Goal: Task Accomplishment & Management: Manage account settings

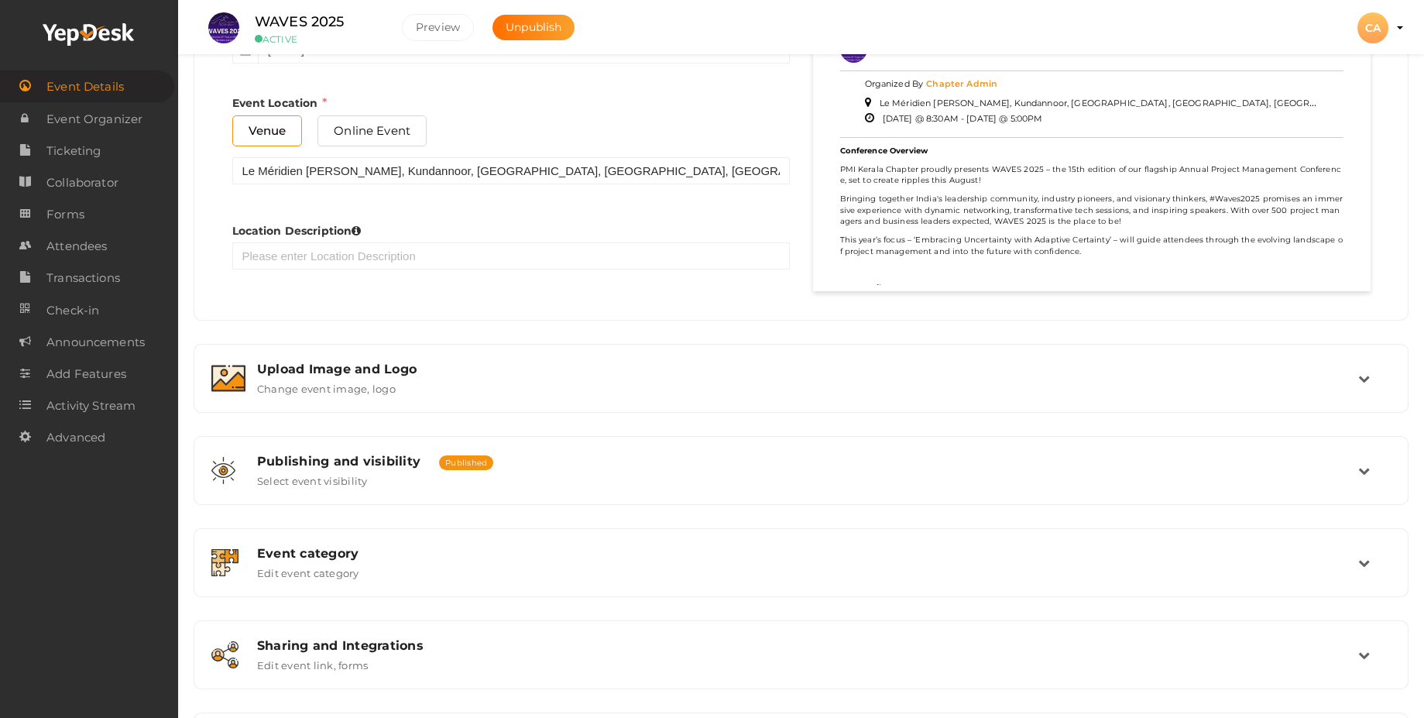
scroll to position [1050, 0]
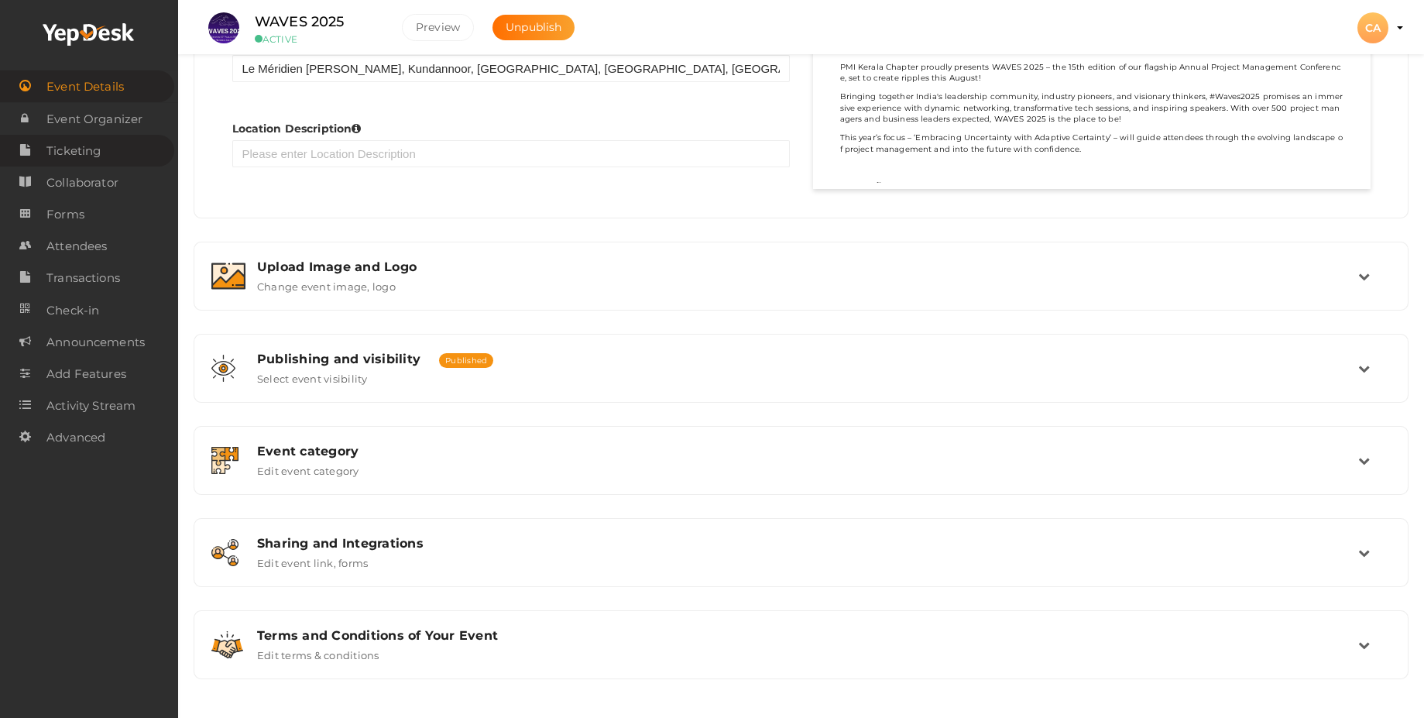
click at [76, 151] on span "Ticketing" at bounding box center [73, 151] width 54 height 31
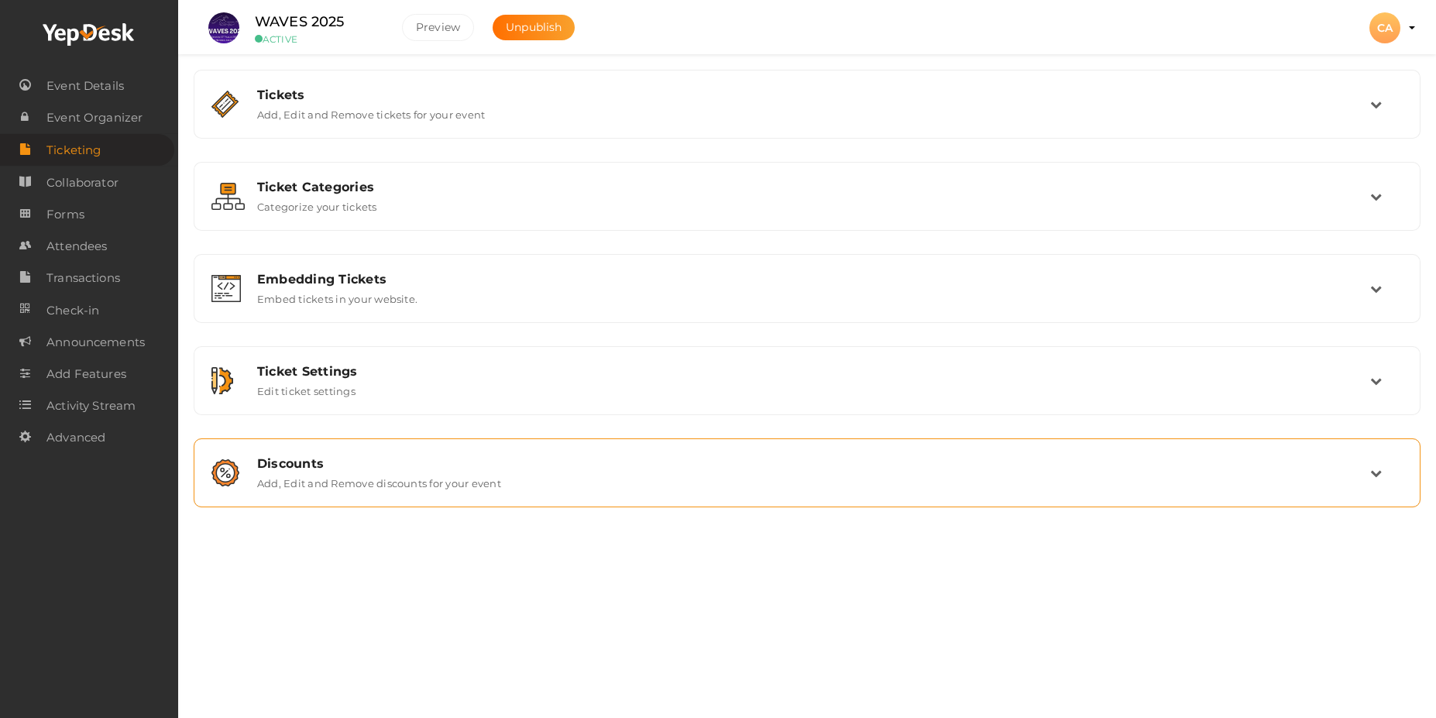
click at [326, 481] on label "Add, Edit and Remove discounts for your event" at bounding box center [379, 480] width 244 height 19
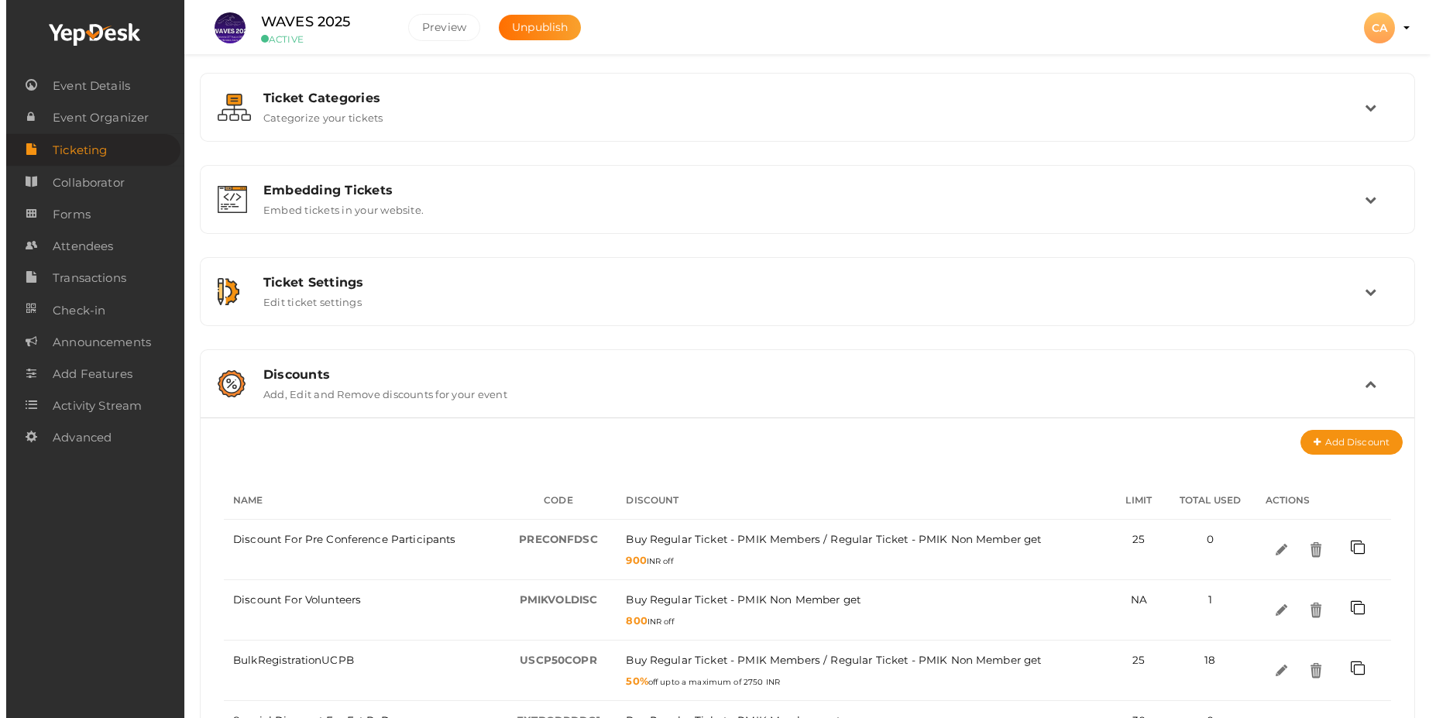
scroll to position [244, 0]
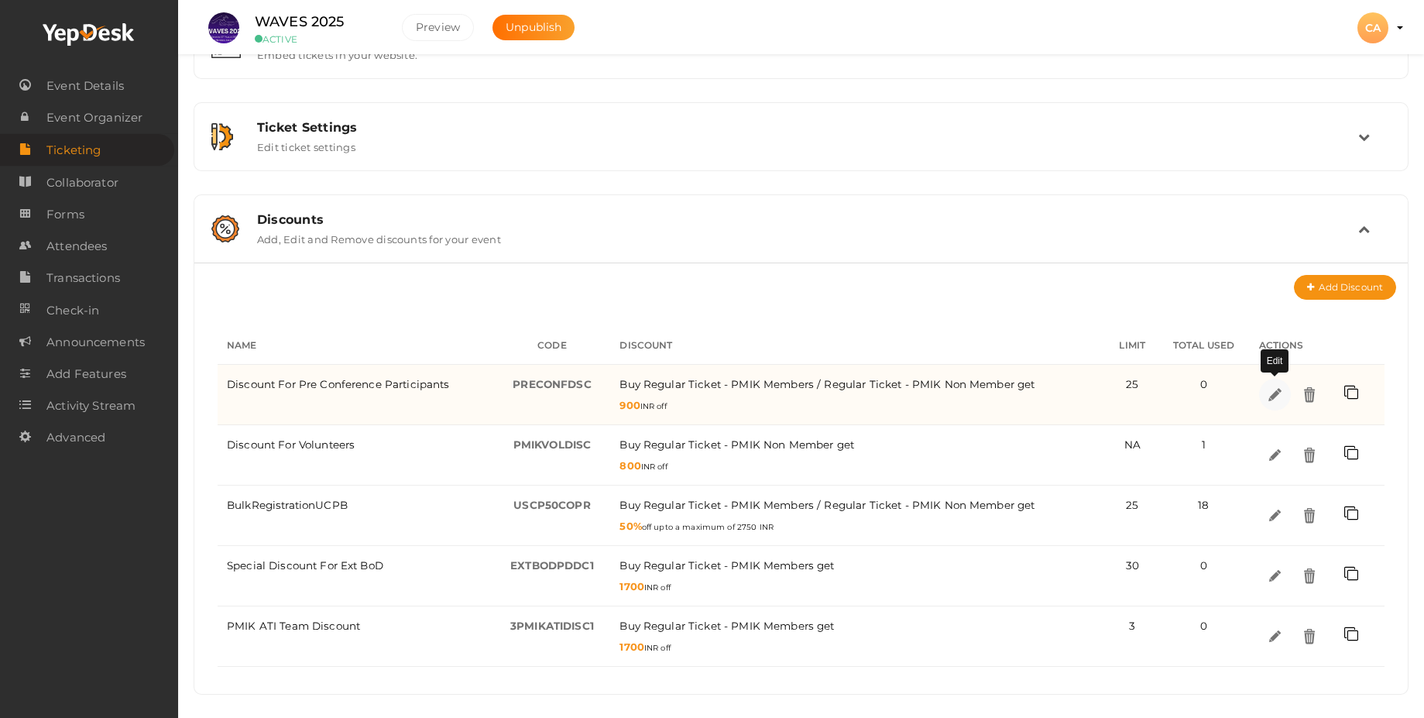
click at [1276, 400] on img at bounding box center [1275, 395] width 18 height 18
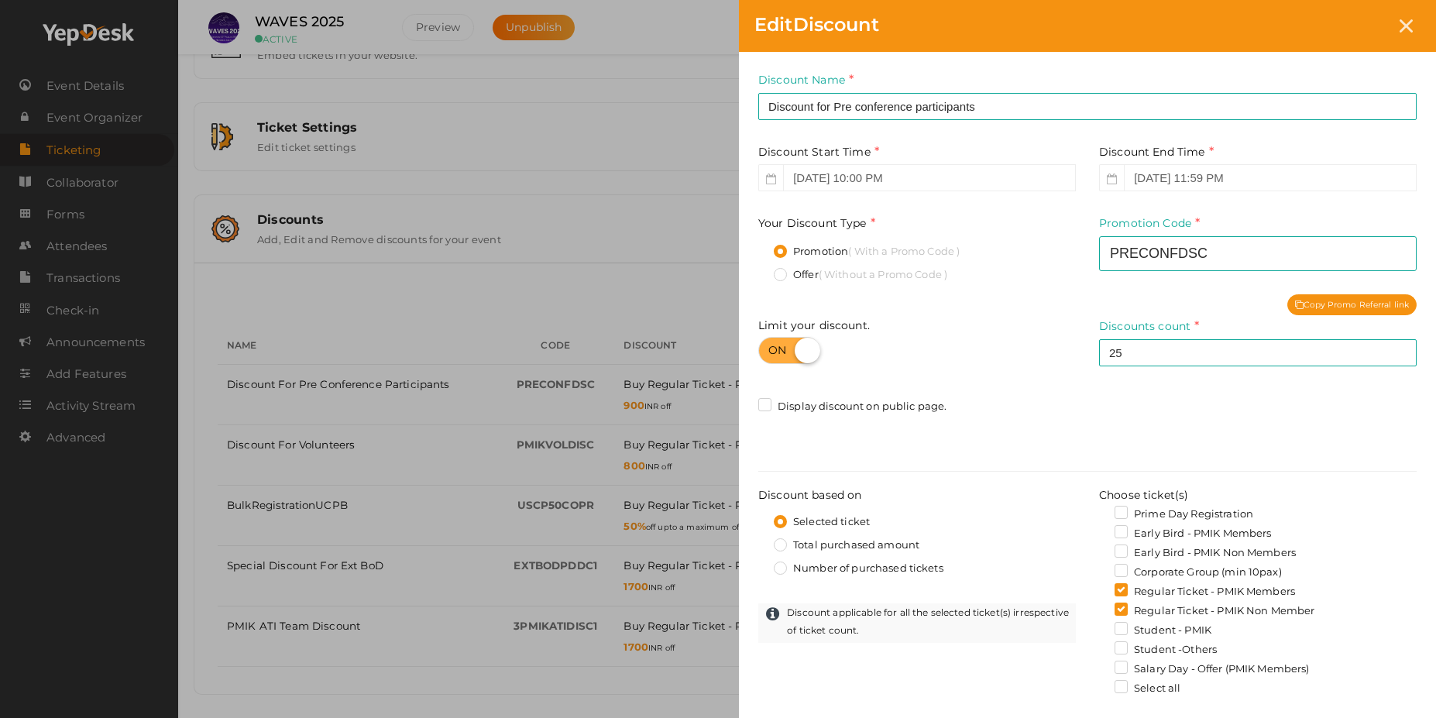
click at [995, 401] on div "Display discount on public page." at bounding box center [1087, 408] width 658 height 19
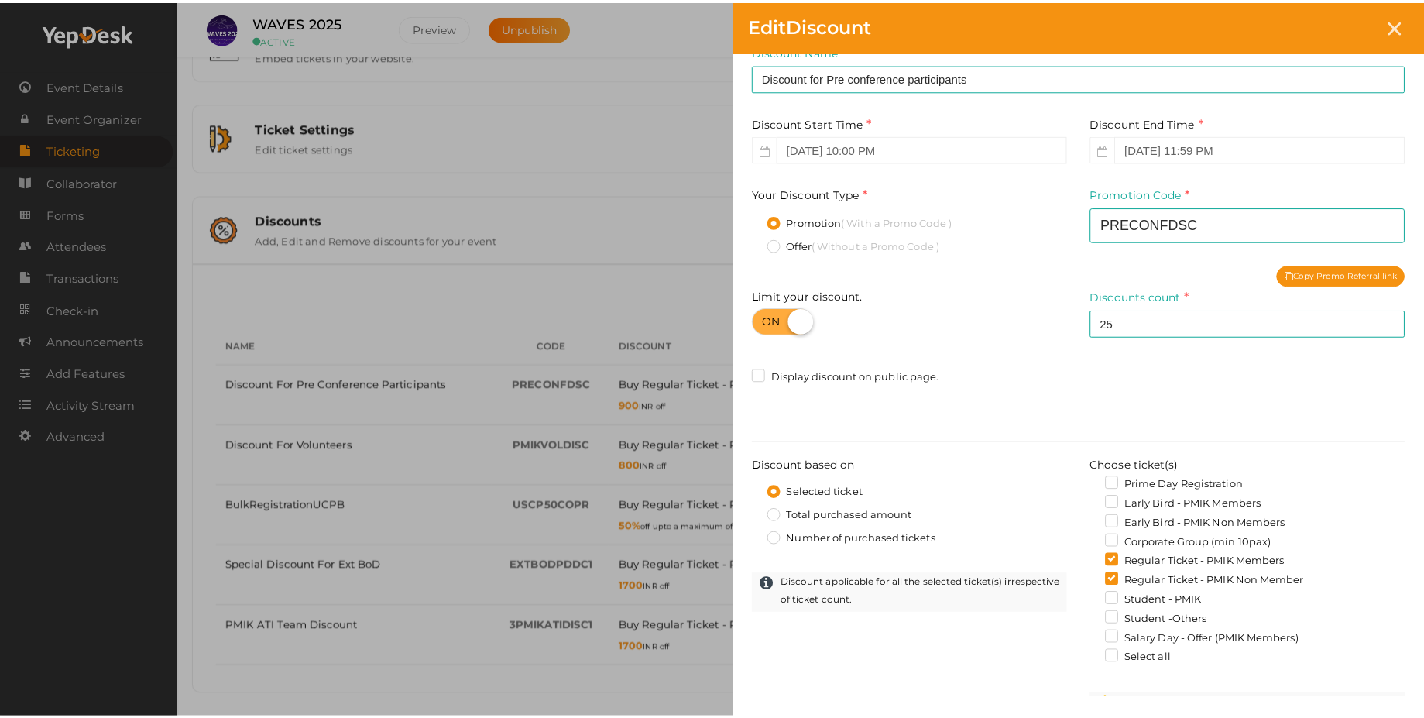
scroll to position [0, 0]
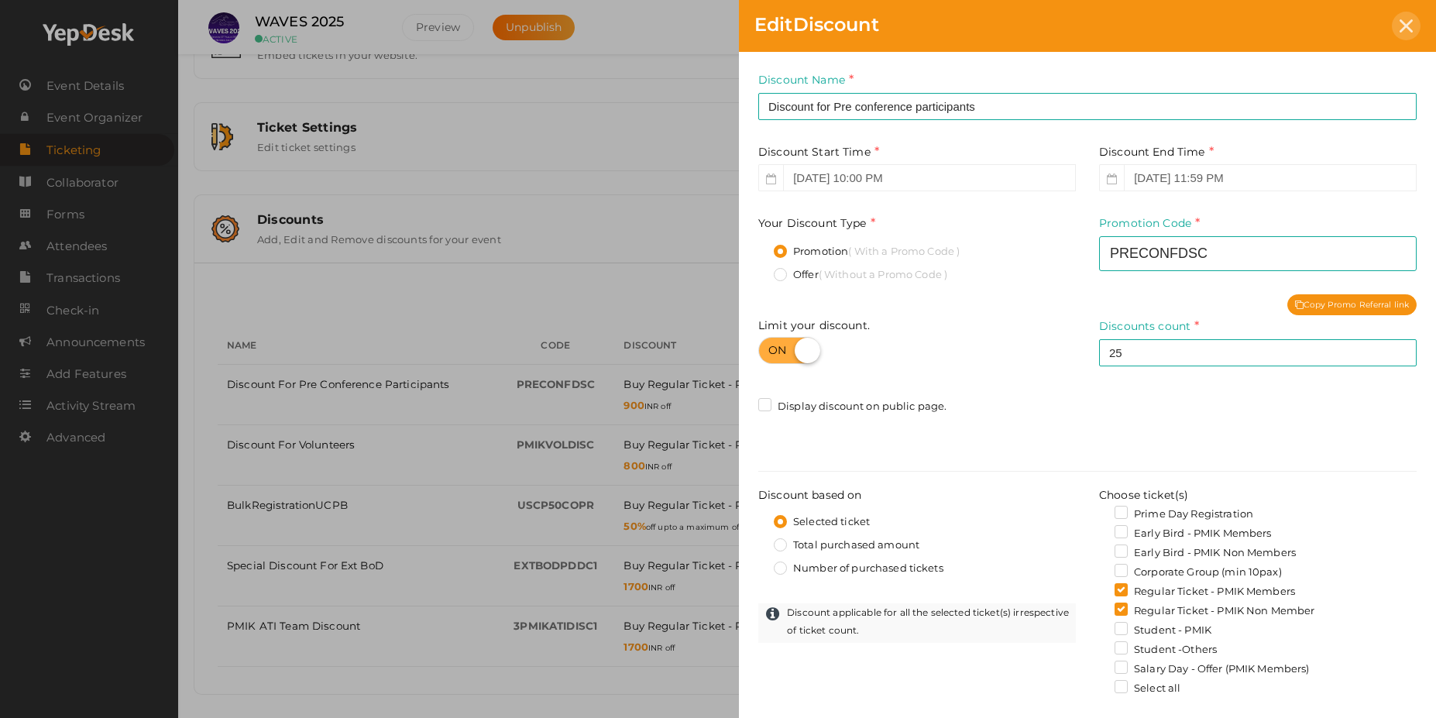
click at [1400, 19] on icon at bounding box center [1406, 25] width 13 height 13
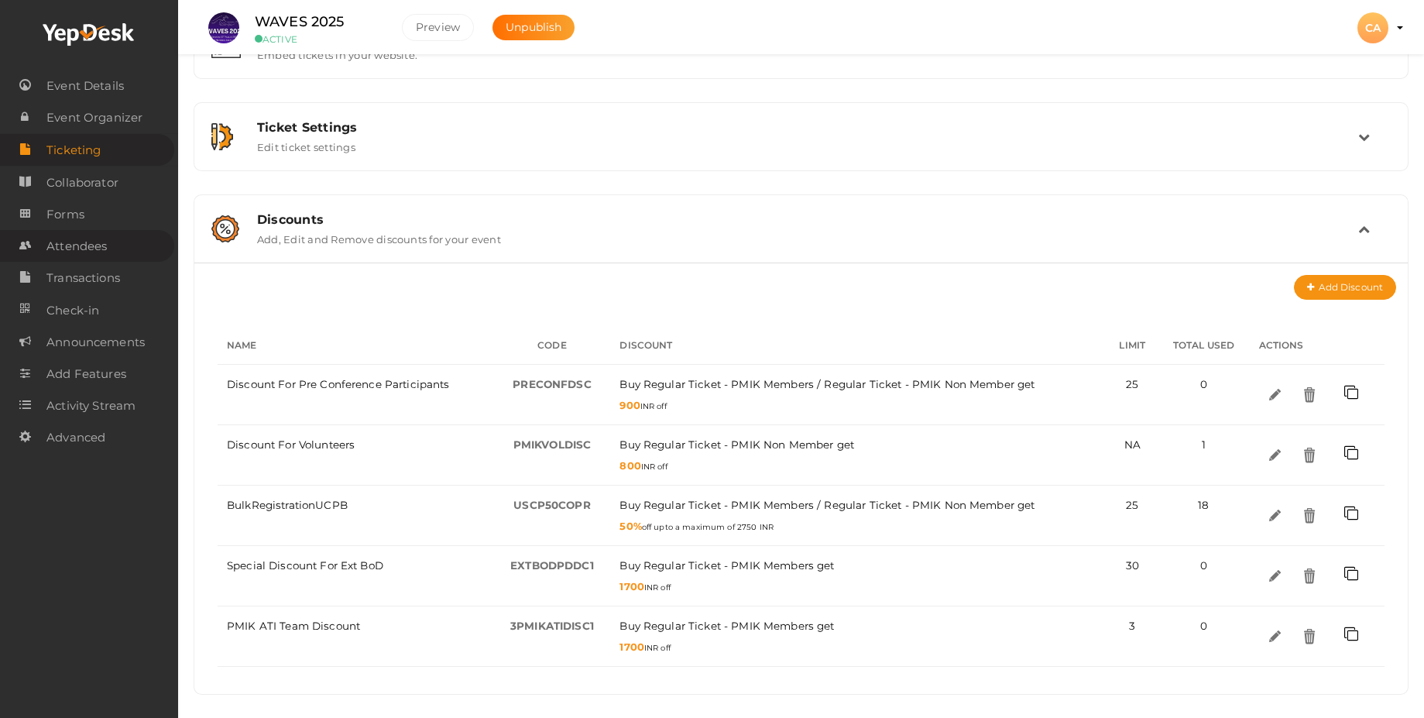
click at [91, 251] on span "Attendees" at bounding box center [76, 246] width 60 height 31
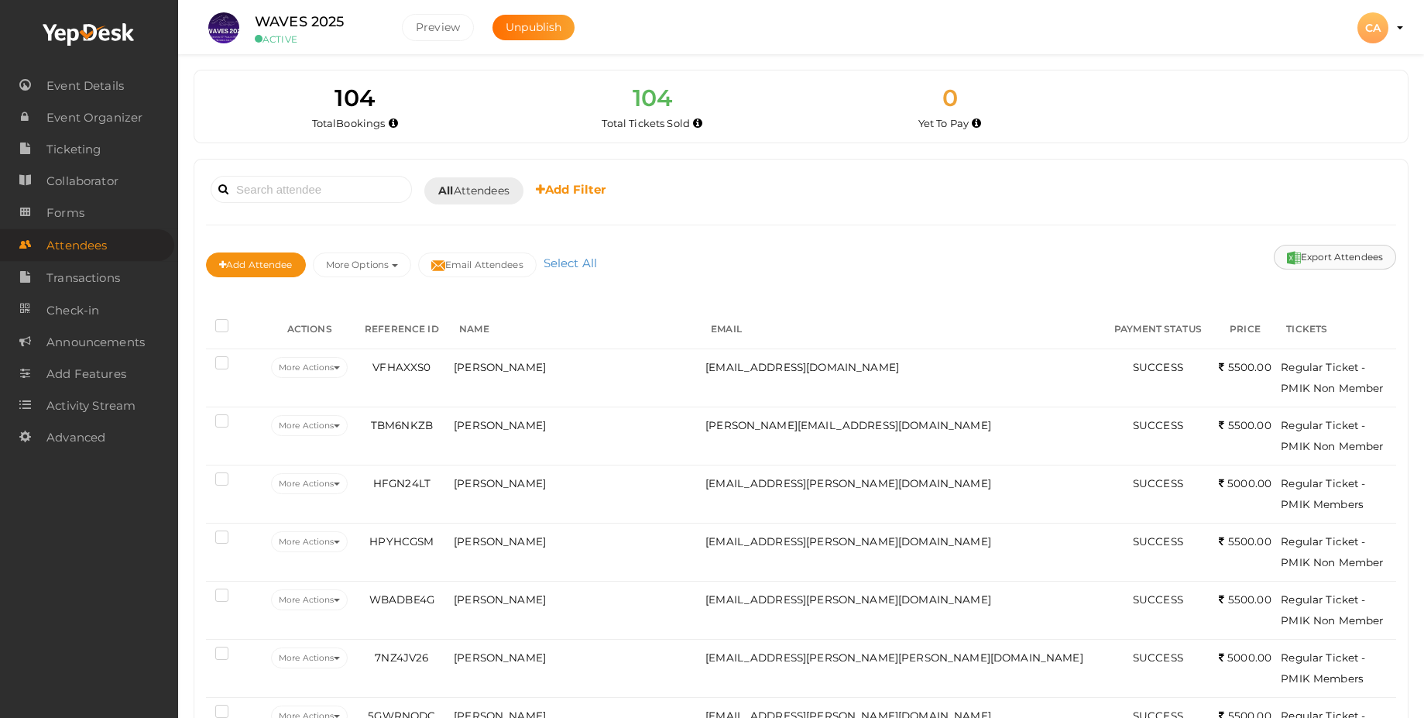
click at [1342, 256] on button "Export Attendees" at bounding box center [1335, 257] width 122 height 25
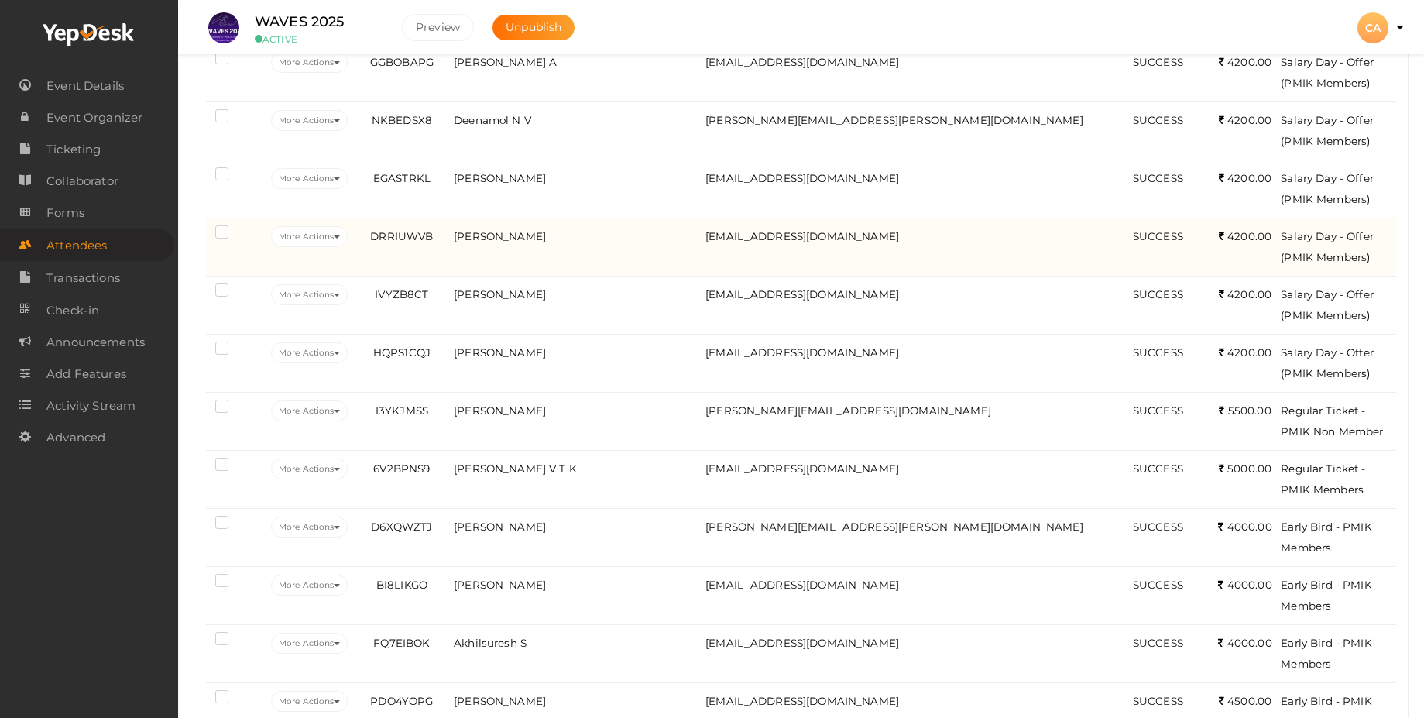
scroll to position [1673, 0]
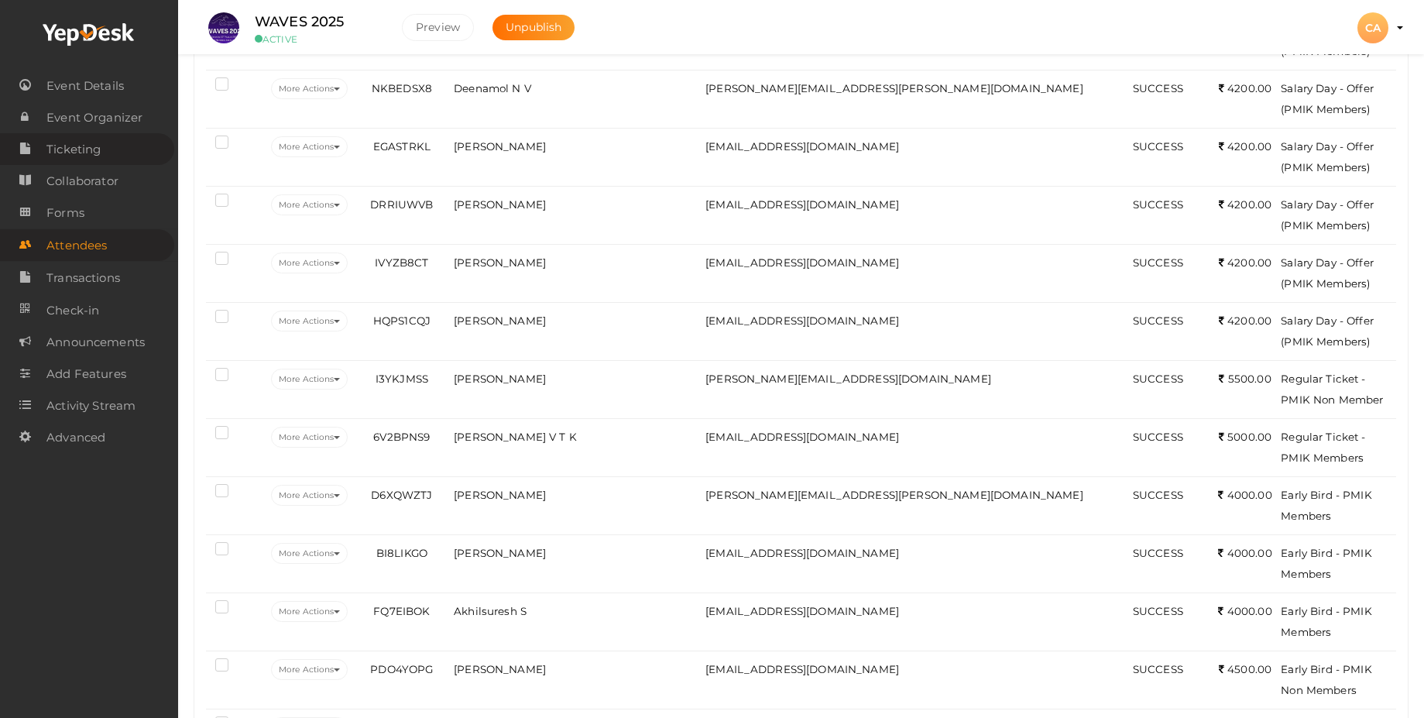
click at [73, 155] on span "Ticketing" at bounding box center [73, 149] width 54 height 31
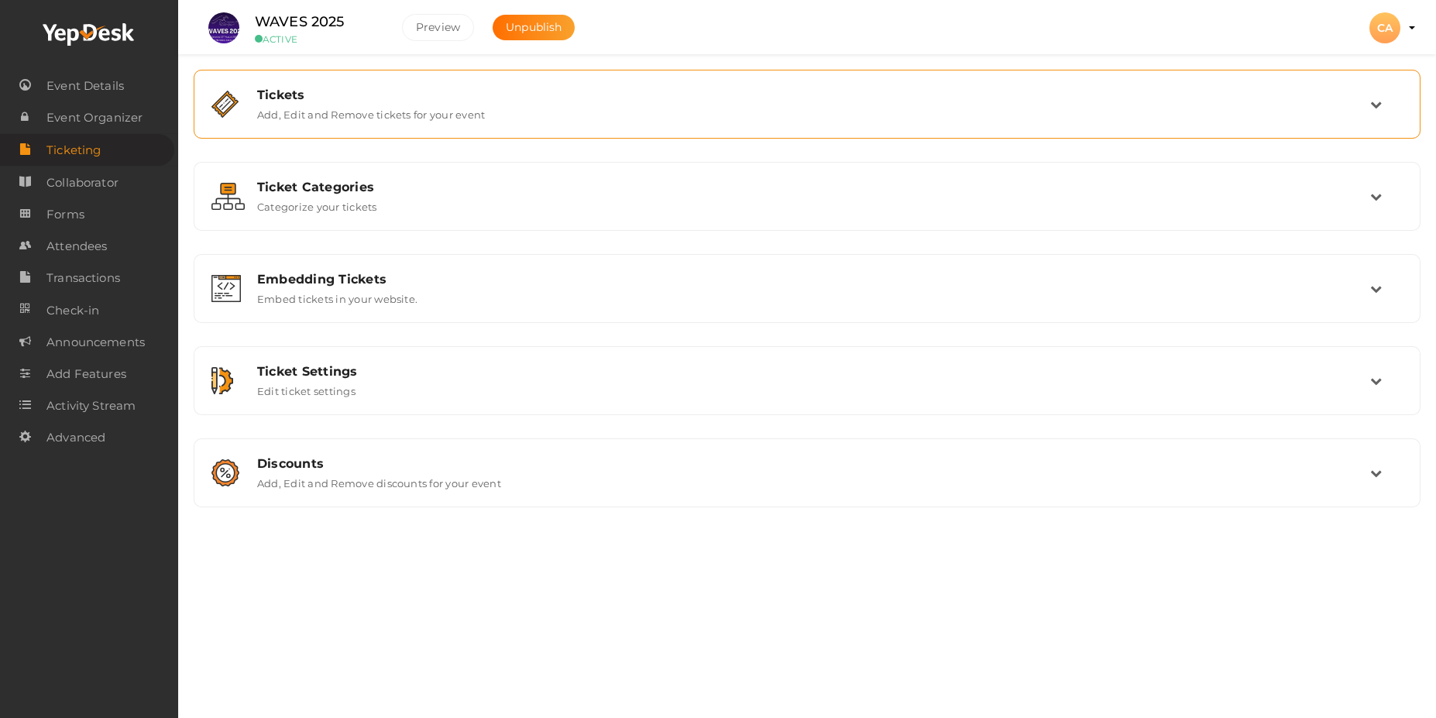
click at [350, 100] on div "Tickets" at bounding box center [813, 95] width 1113 height 15
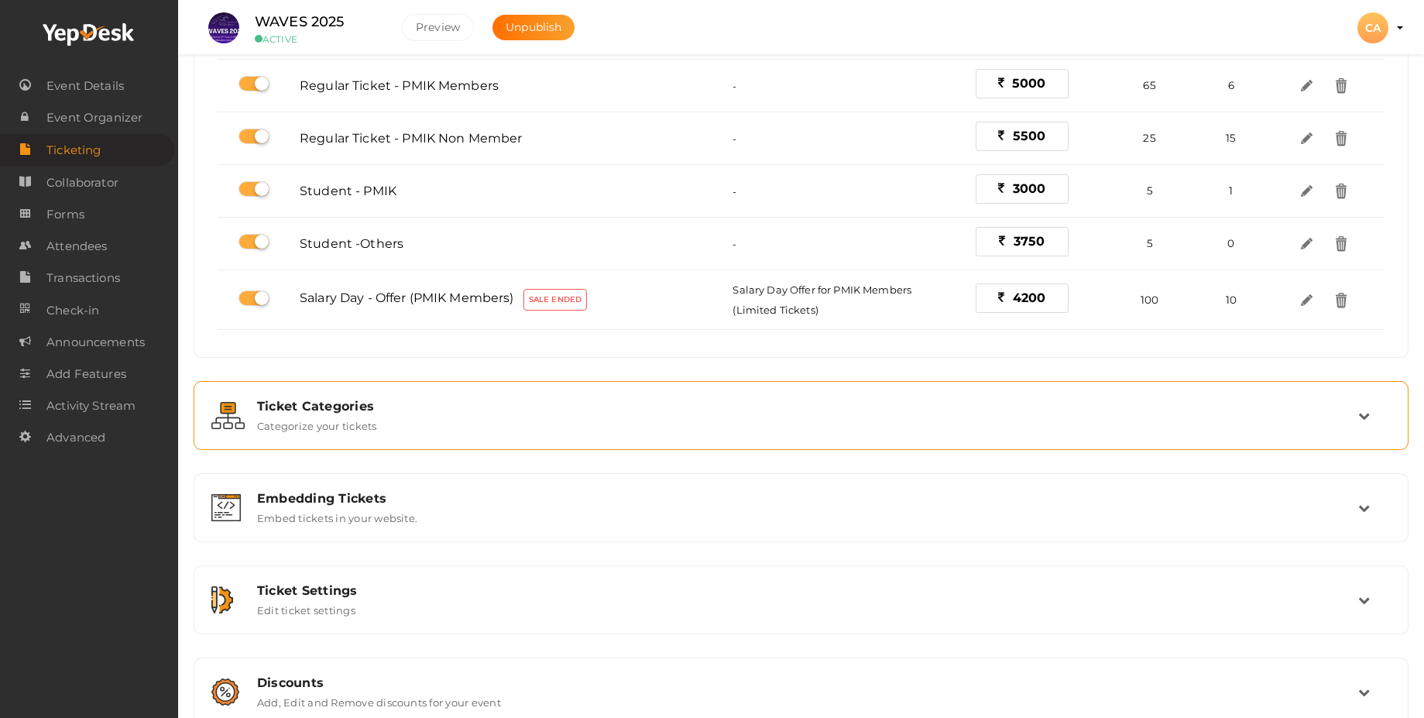
scroll to position [450, 0]
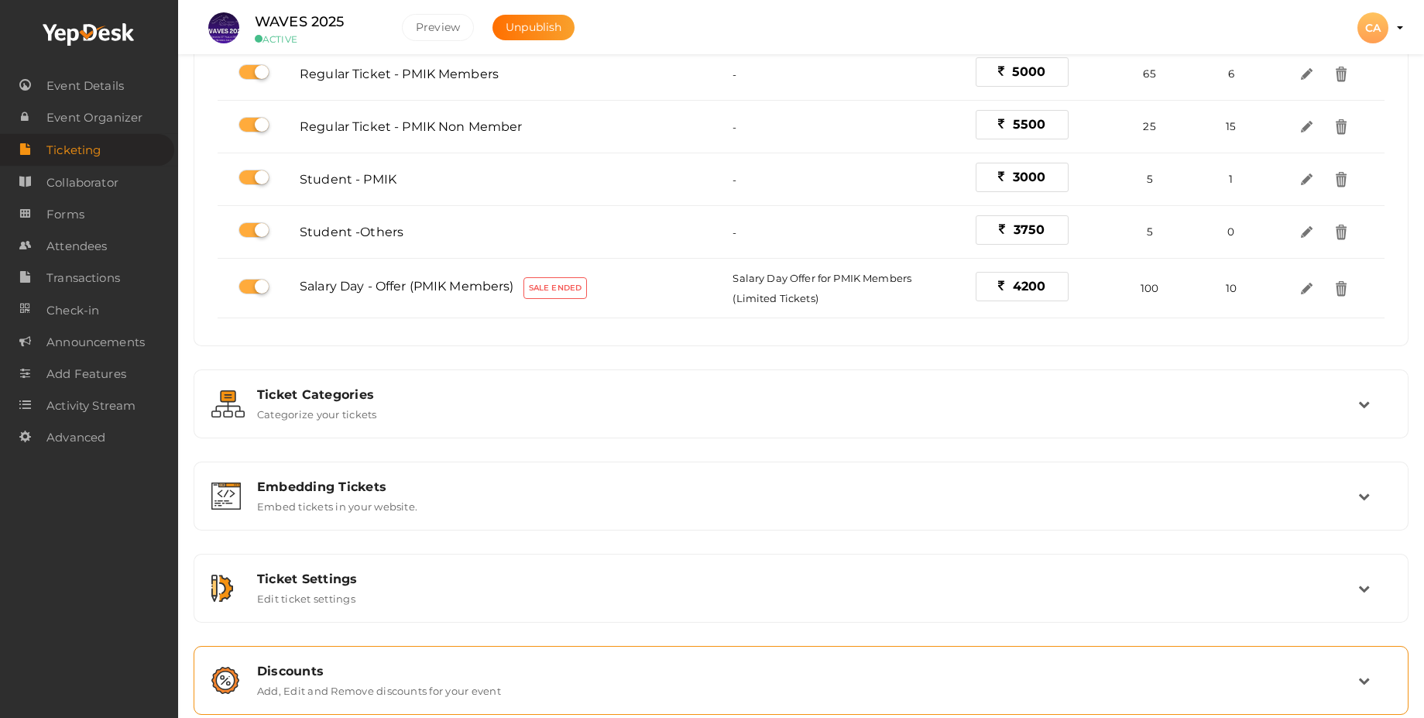
click at [396, 664] on div "Discounts" at bounding box center [807, 671] width 1101 height 15
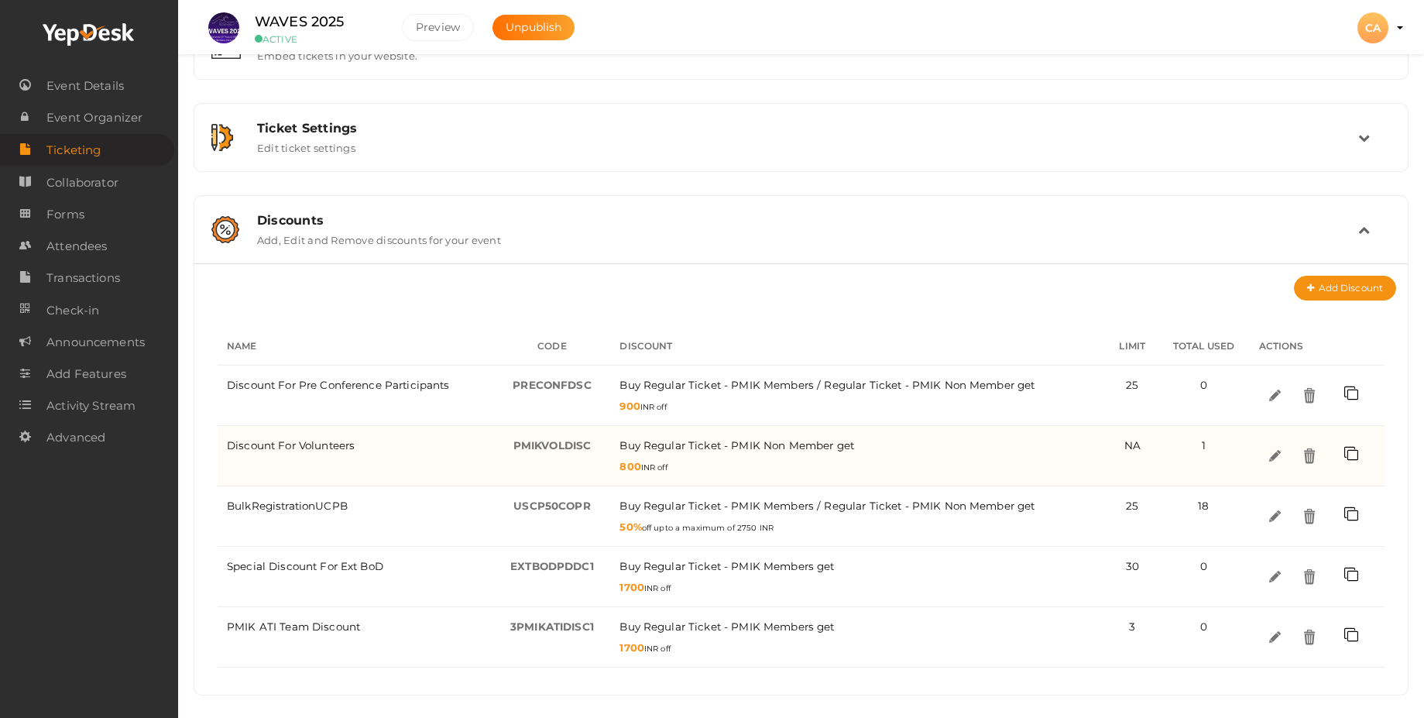
scroll to position [244, 0]
drag, startPoint x: 622, startPoint y: 472, endPoint x: 642, endPoint y: 470, distance: 20.2
click at [642, 470] on div "800 INR off" at bounding box center [859, 465] width 478 height 20
drag, startPoint x: 510, startPoint y: 445, endPoint x: 603, endPoint y: 449, distance: 92.3
click at [603, 449] on td "PMIKVOLDISC -" at bounding box center [552, 455] width 117 height 60
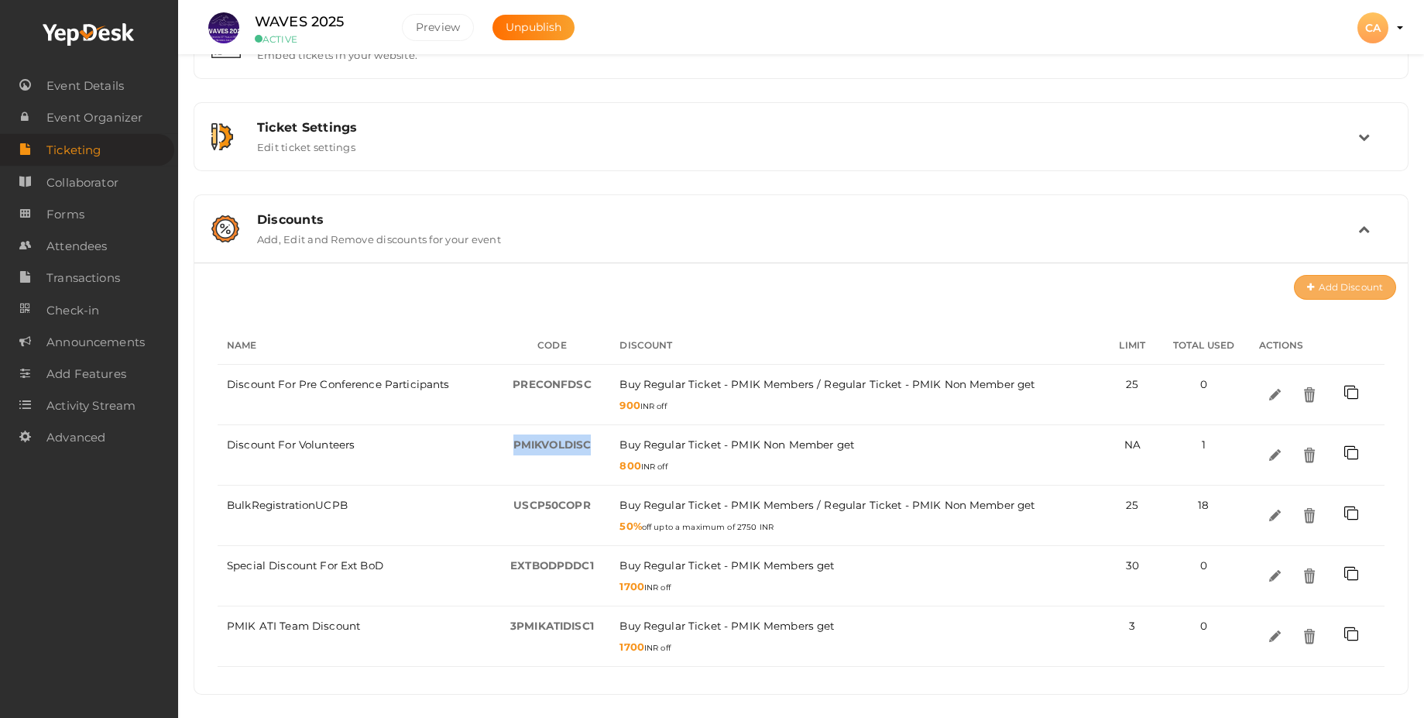
click at [1339, 287] on button "Add Discount" at bounding box center [1345, 287] width 102 height 25
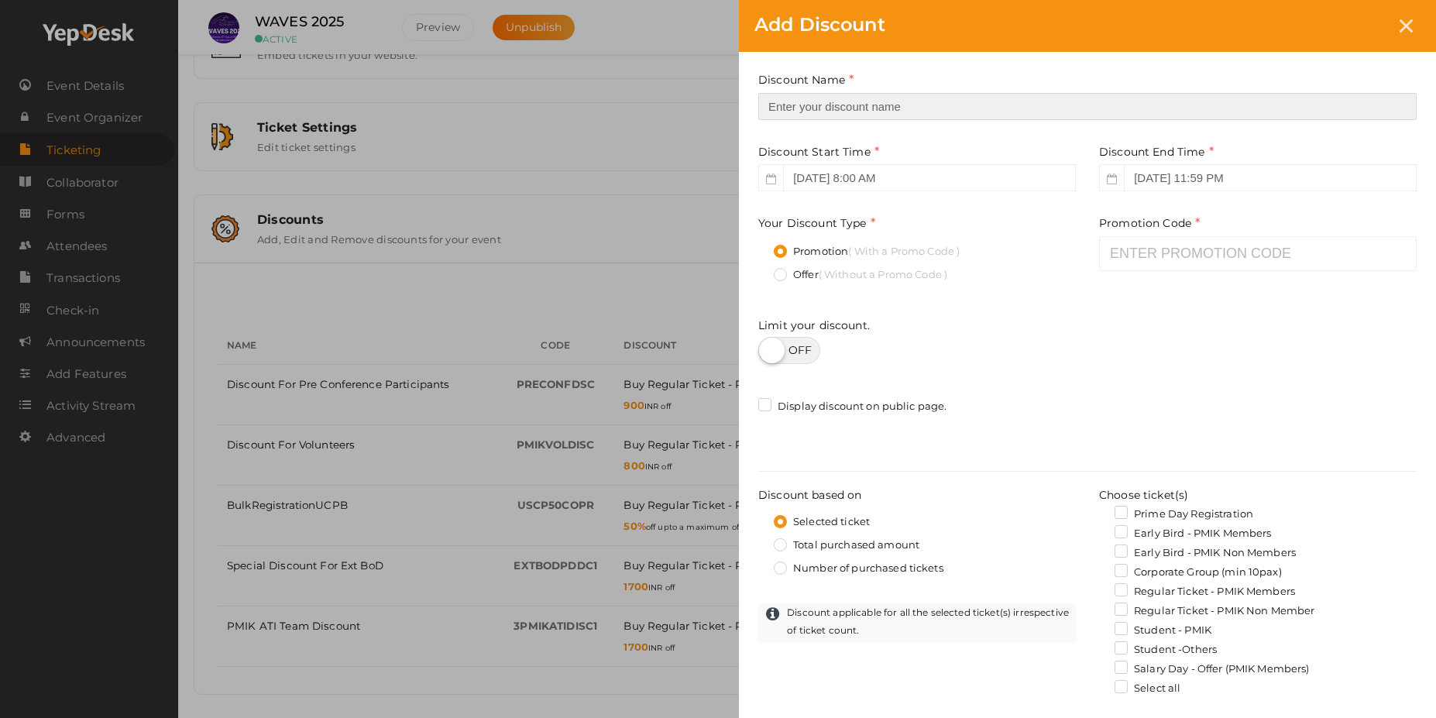
click at [832, 107] on input "text" at bounding box center [1087, 106] width 658 height 27
type input "S"
type input "NGO Special Offer"
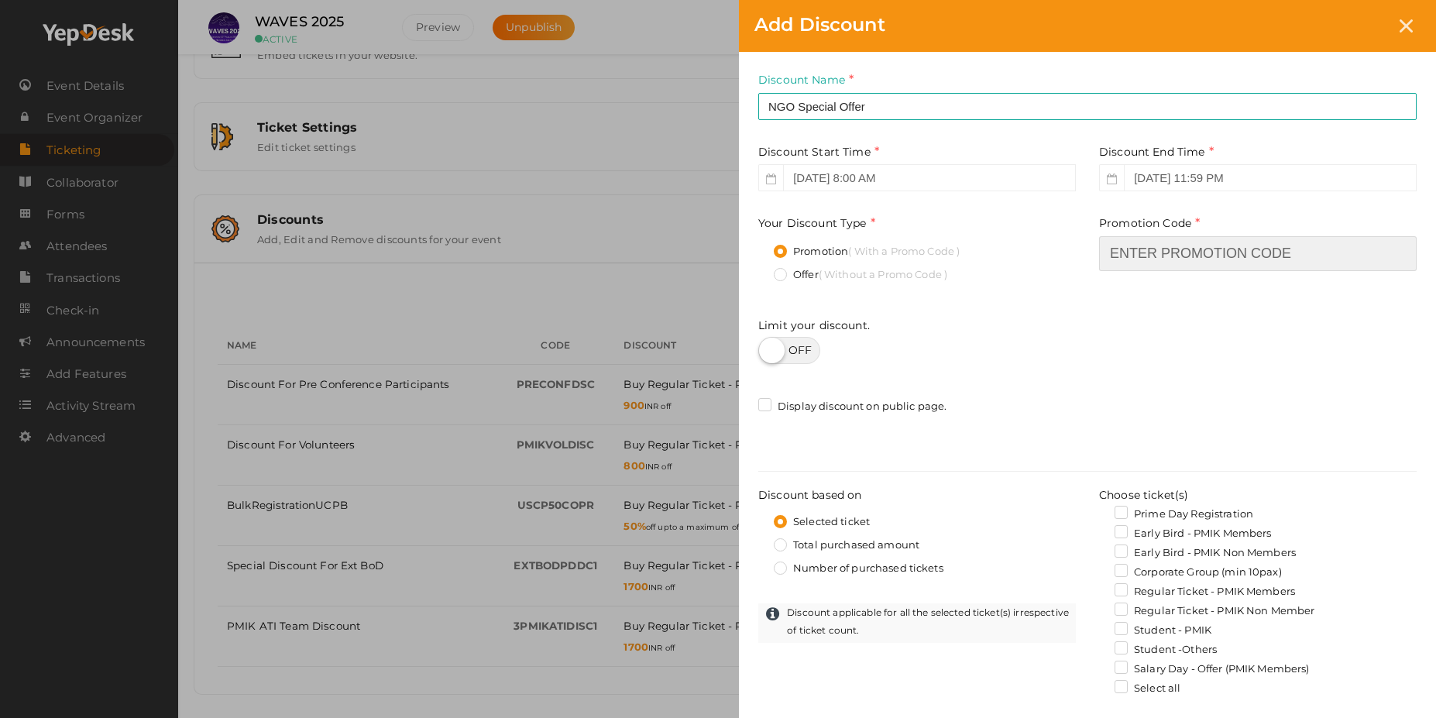
click at [1158, 263] on input "text" at bounding box center [1258, 253] width 318 height 35
type input "N"
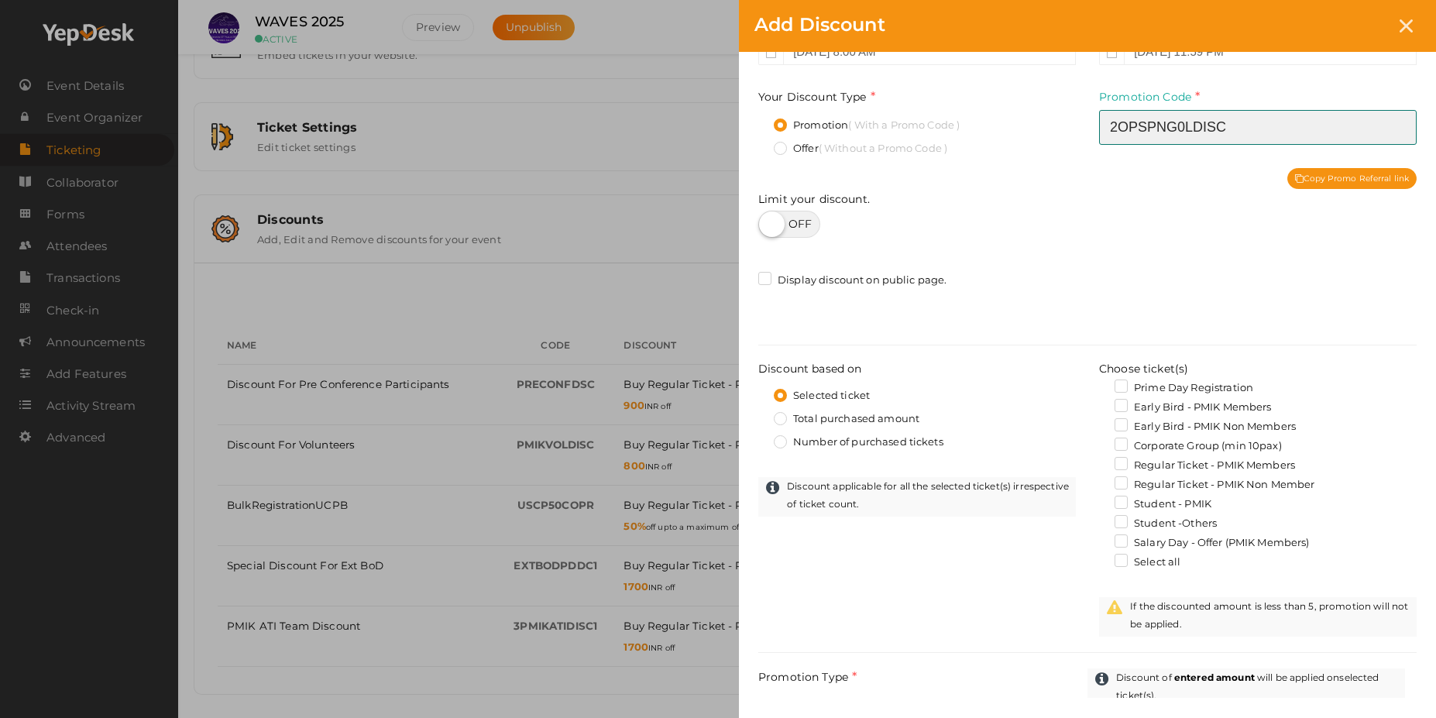
scroll to position [186, 0]
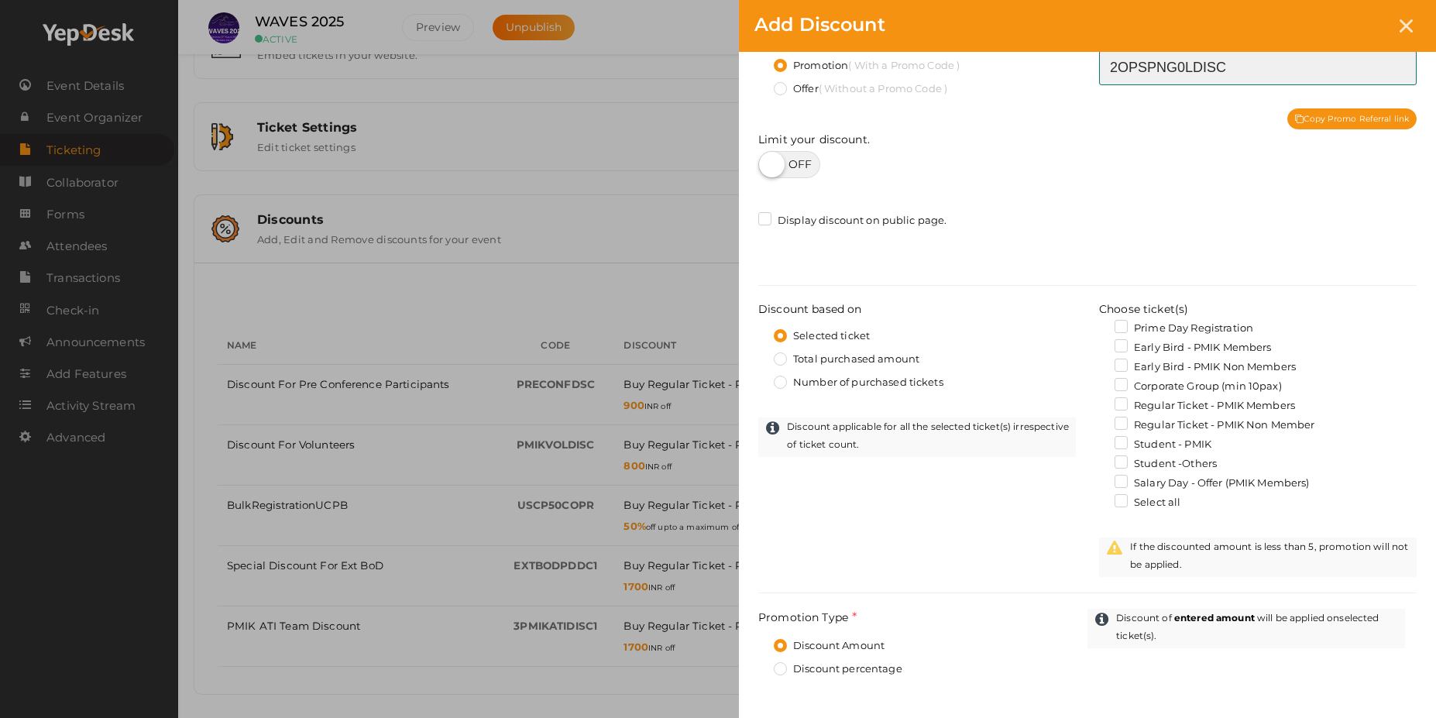
type input "2OPSPNG0lDisc"
click at [1174, 408] on label "Regular Ticket - PMIK Members" at bounding box center [1205, 405] width 180 height 15
click at [1099, 401] on input "Regular Ticket - PMIK Members" at bounding box center [1099, 401] width 0 height 0
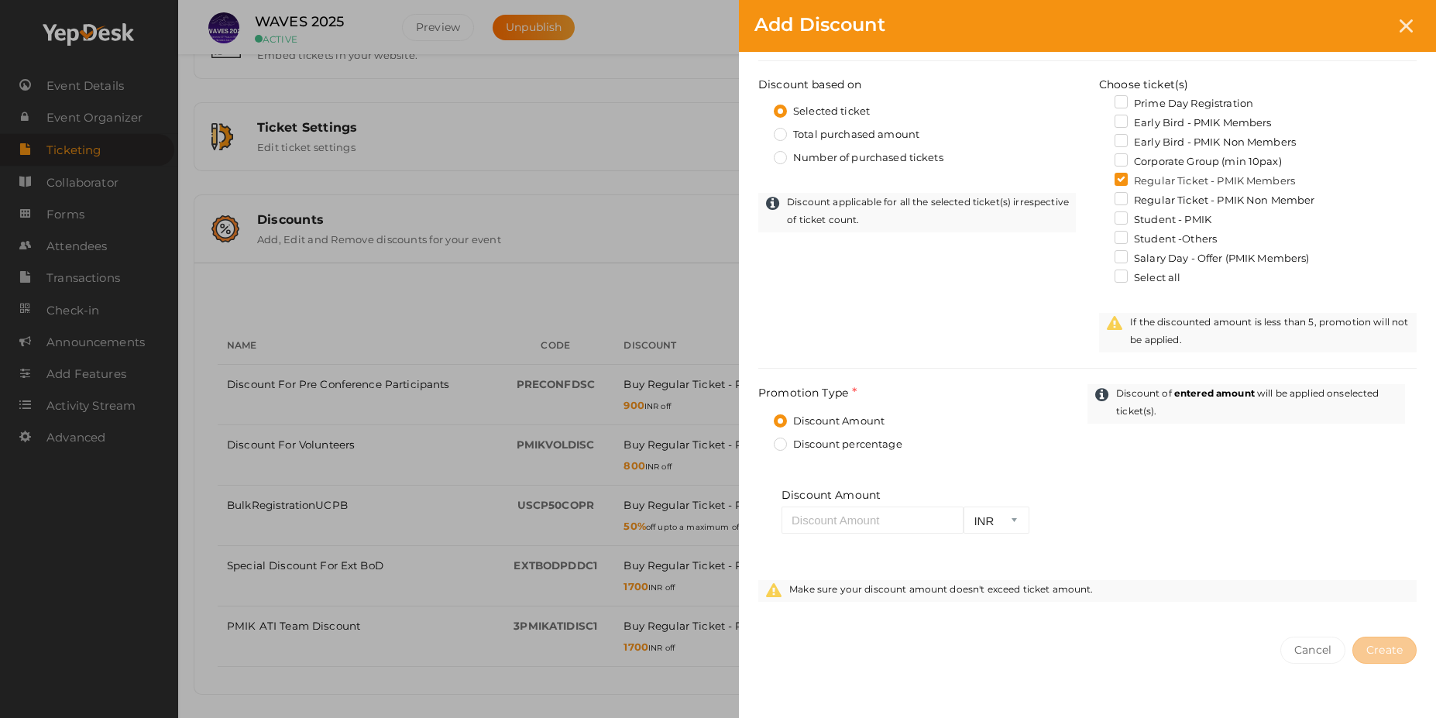
scroll to position [454, 0]
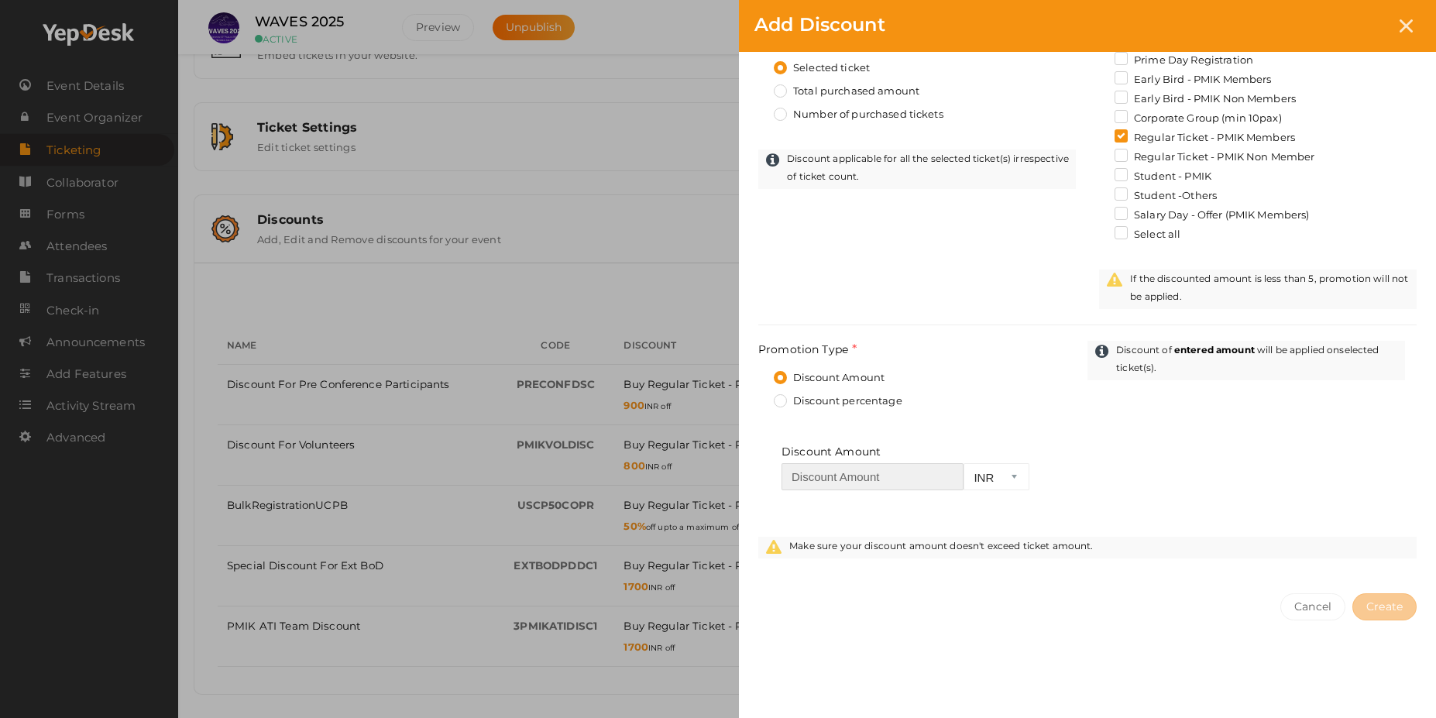
click at [863, 475] on input "number" at bounding box center [873, 476] width 182 height 27
type input "1000"
click at [1400, 607] on span "Create" at bounding box center [1384, 607] width 36 height 14
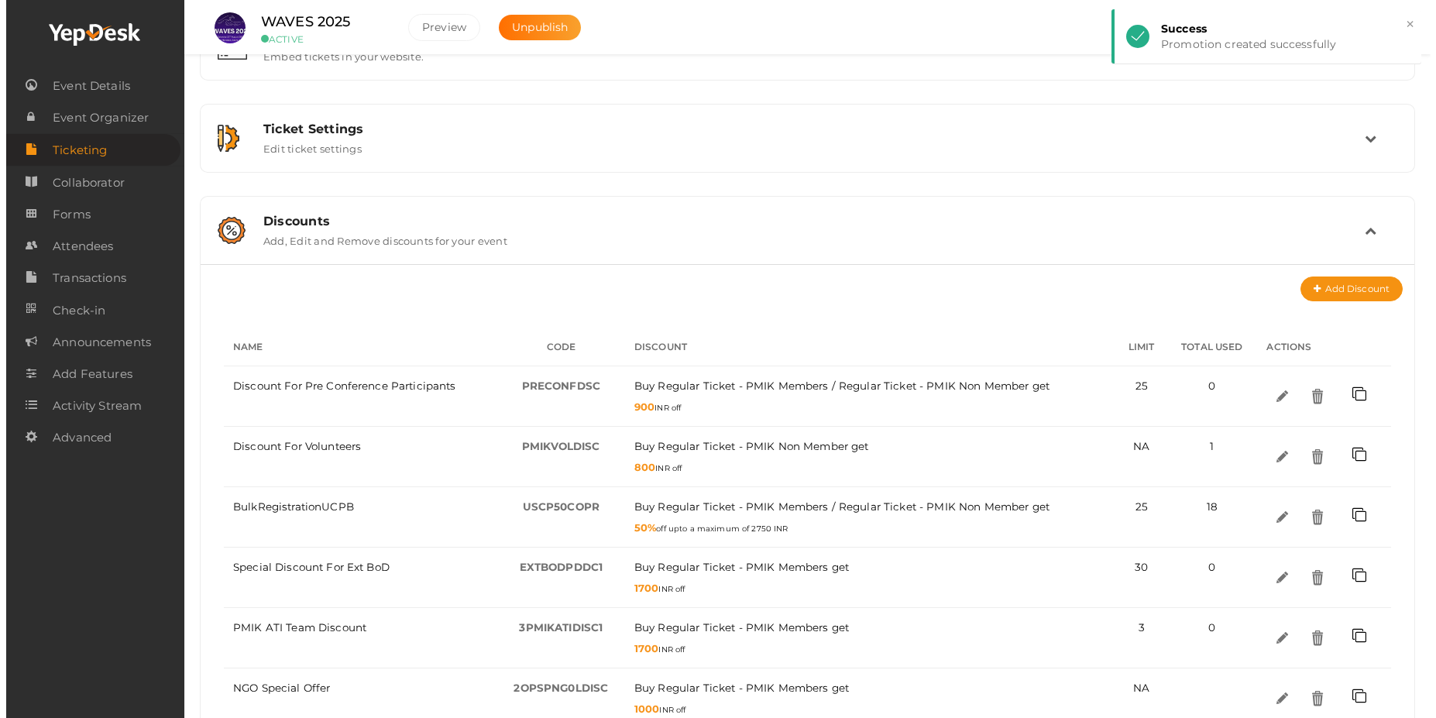
scroll to position [304, 0]
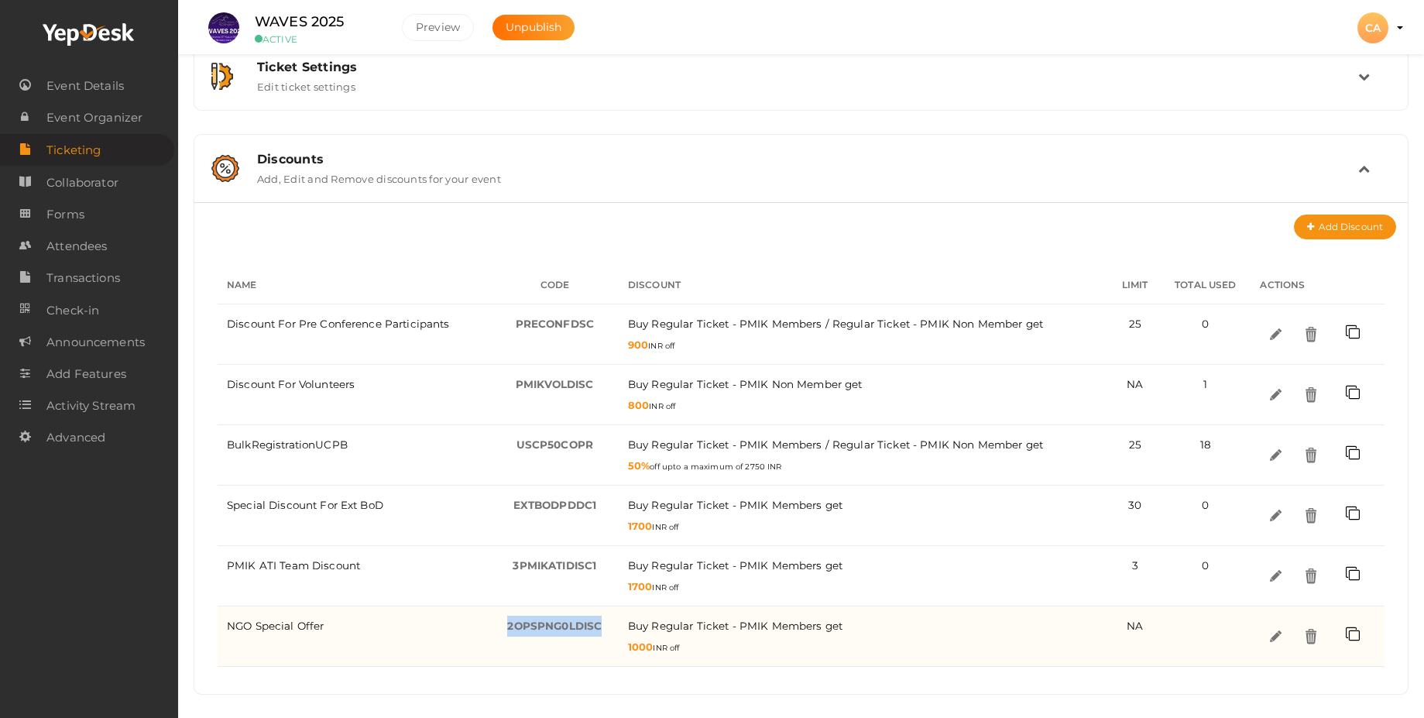
drag, startPoint x: 605, startPoint y: 622, endPoint x: 500, endPoint y: 629, distance: 105.6
click at [500, 629] on div "2OPSPNG0lDisc -" at bounding box center [554, 626] width 109 height 21
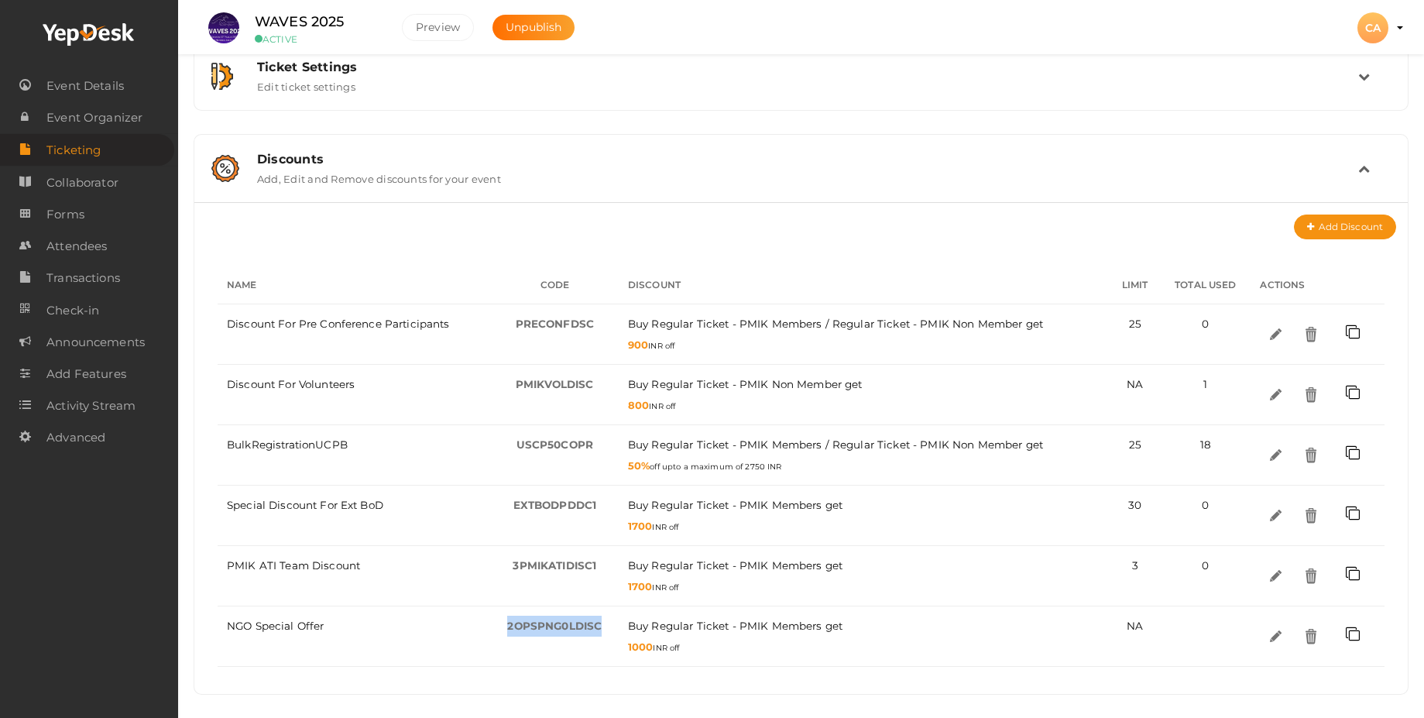
copy span "2OPSPNG0lDisc"
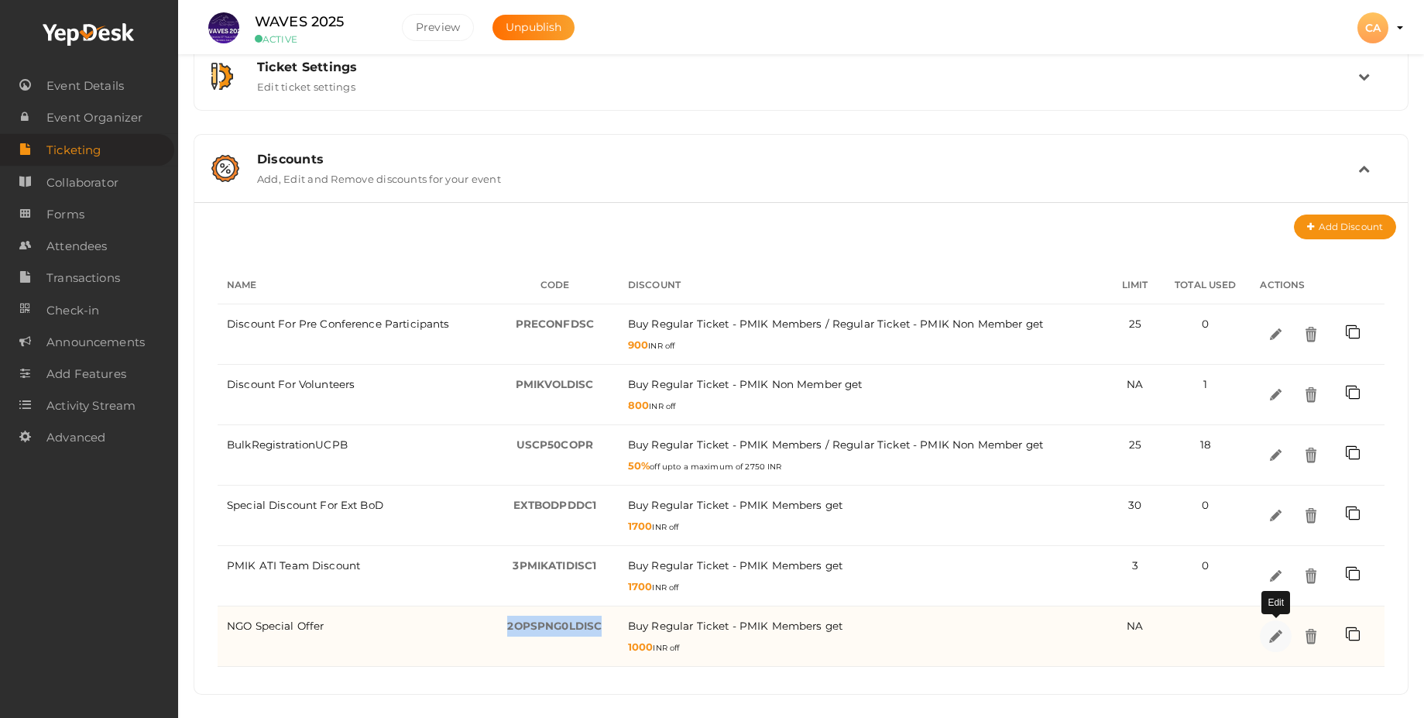
click at [1278, 641] on img at bounding box center [1276, 636] width 18 height 18
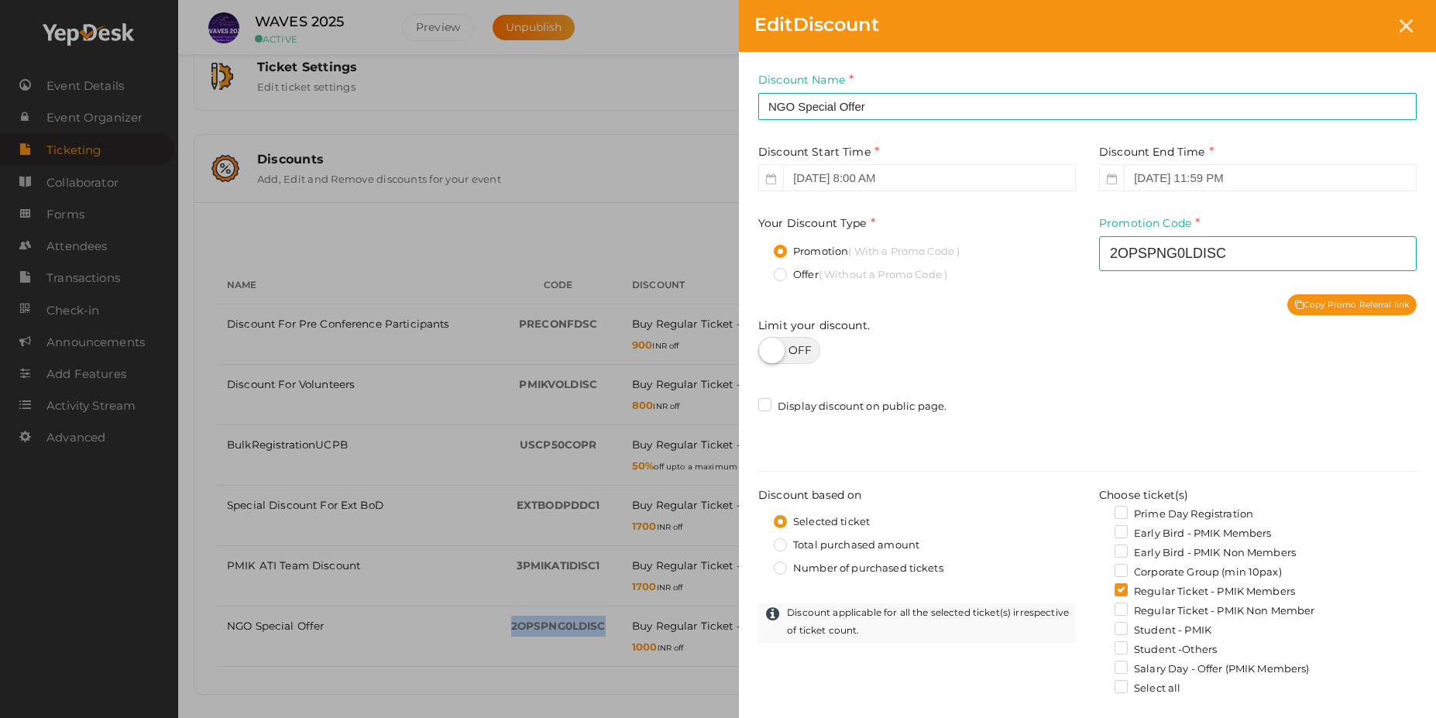
click at [817, 349] on label at bounding box center [789, 350] width 62 height 27
click at [768, 349] on input "checkbox" at bounding box center [763, 345] width 10 height 10
checkbox input "true"
click at [1160, 352] on input "number" at bounding box center [1258, 352] width 318 height 27
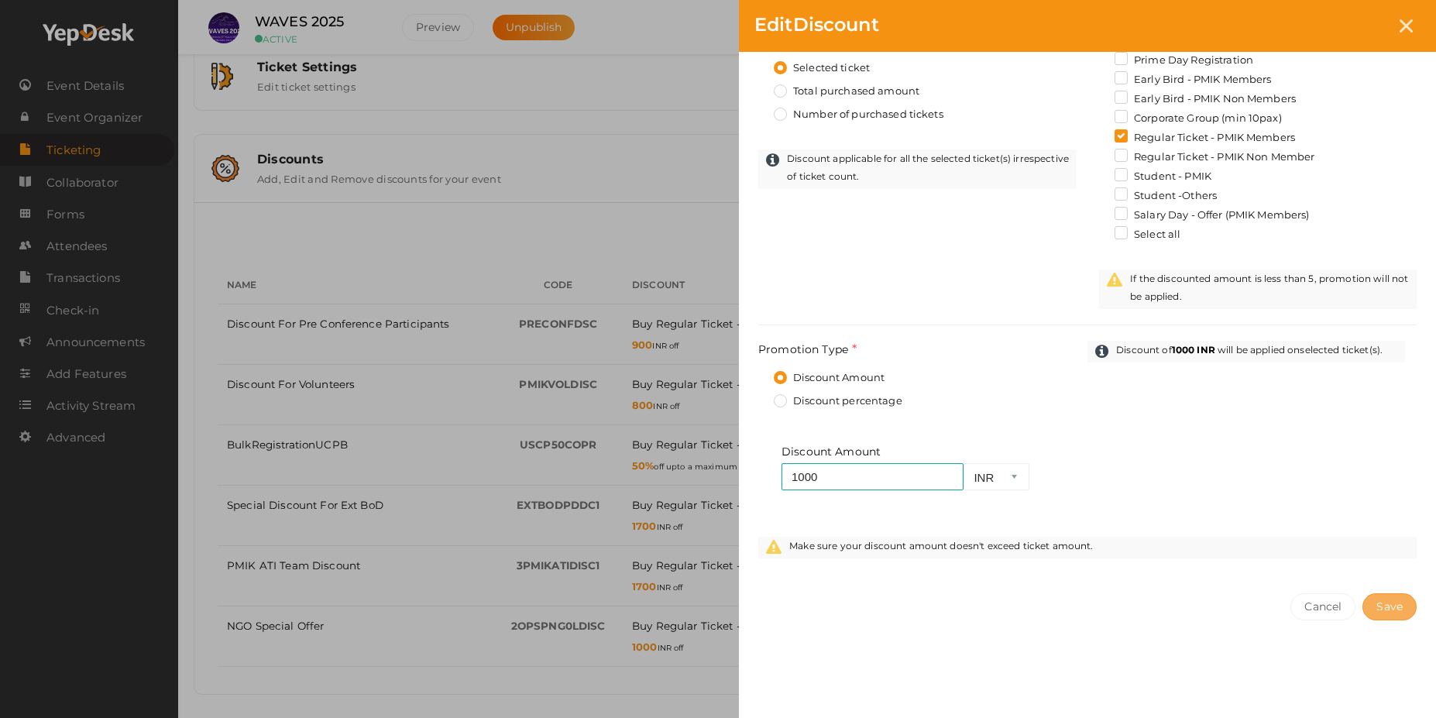
type input "1"
click at [1398, 610] on span "Save" at bounding box center [1389, 607] width 26 height 14
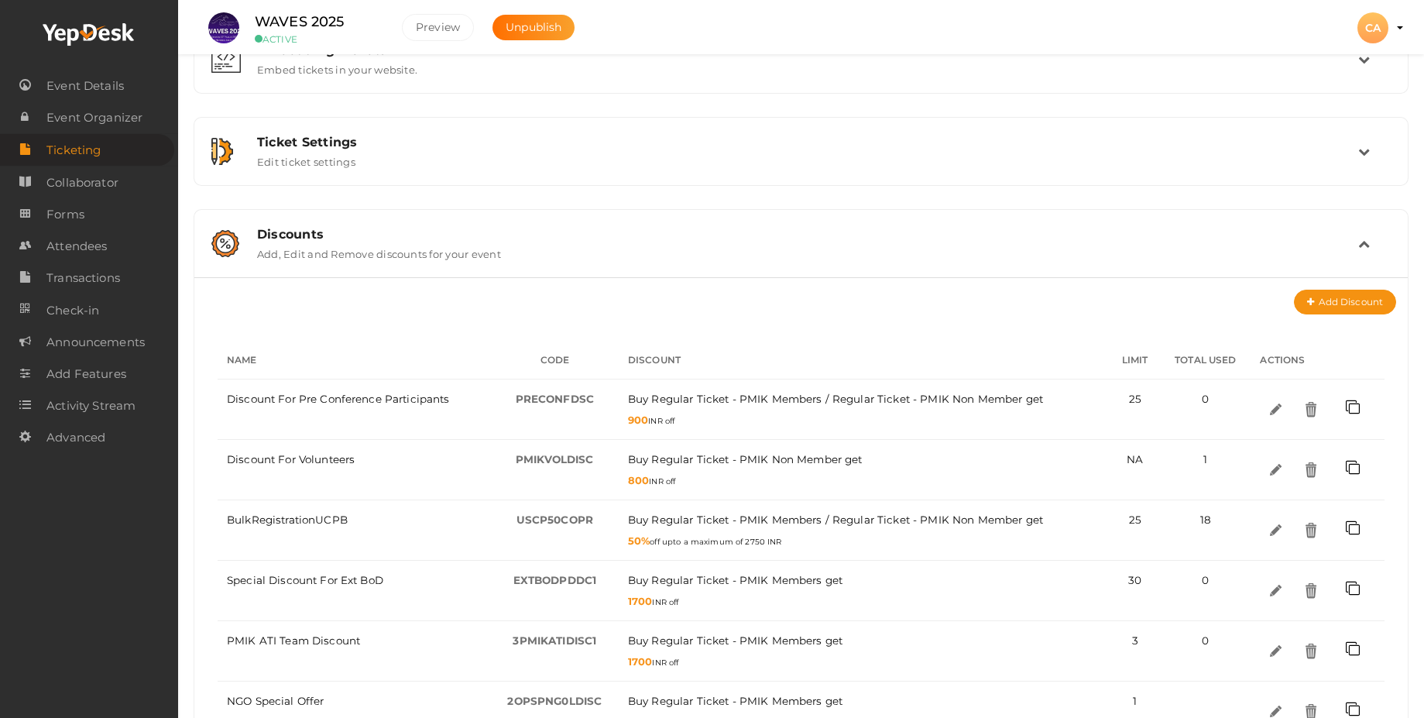
scroll to position [279, 0]
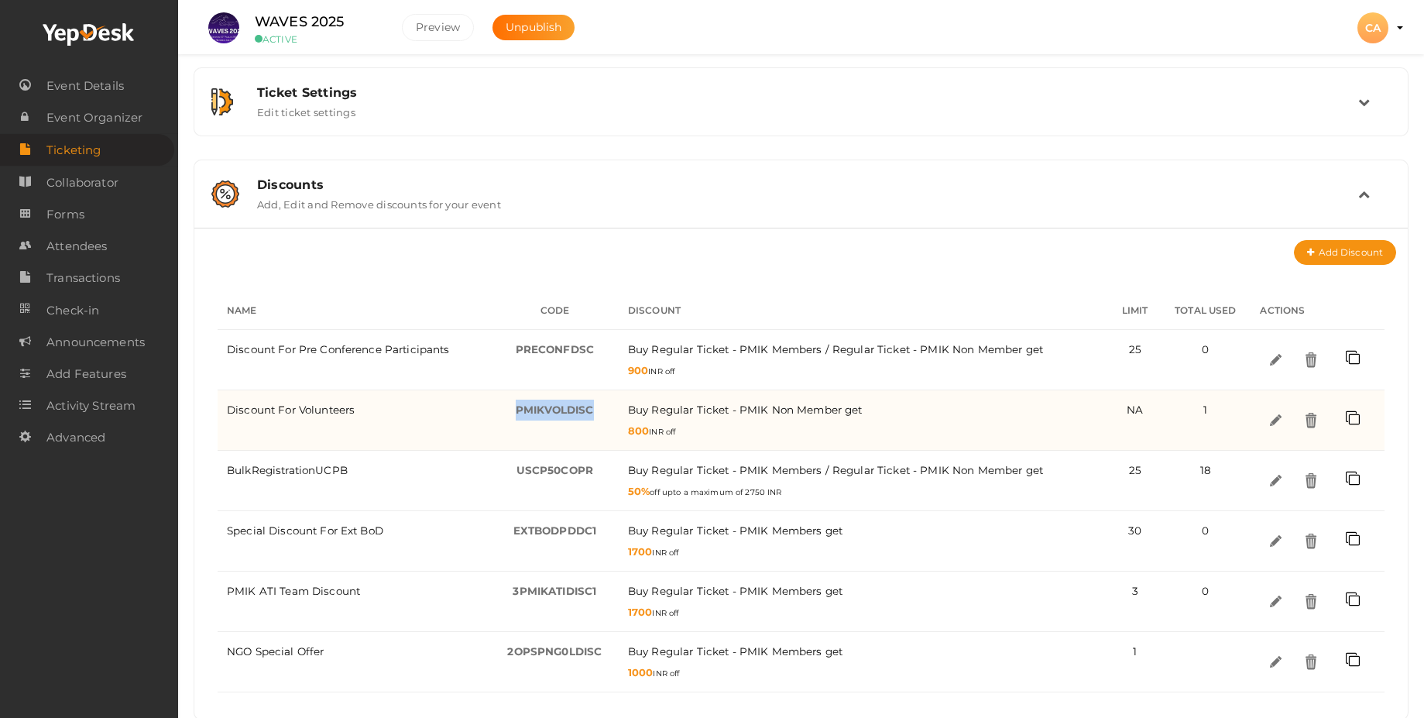
drag, startPoint x: 594, startPoint y: 406, endPoint x: 505, endPoint y: 408, distance: 89.1
click at [505, 408] on div "PMIKVOLDISC -" at bounding box center [554, 410] width 109 height 21
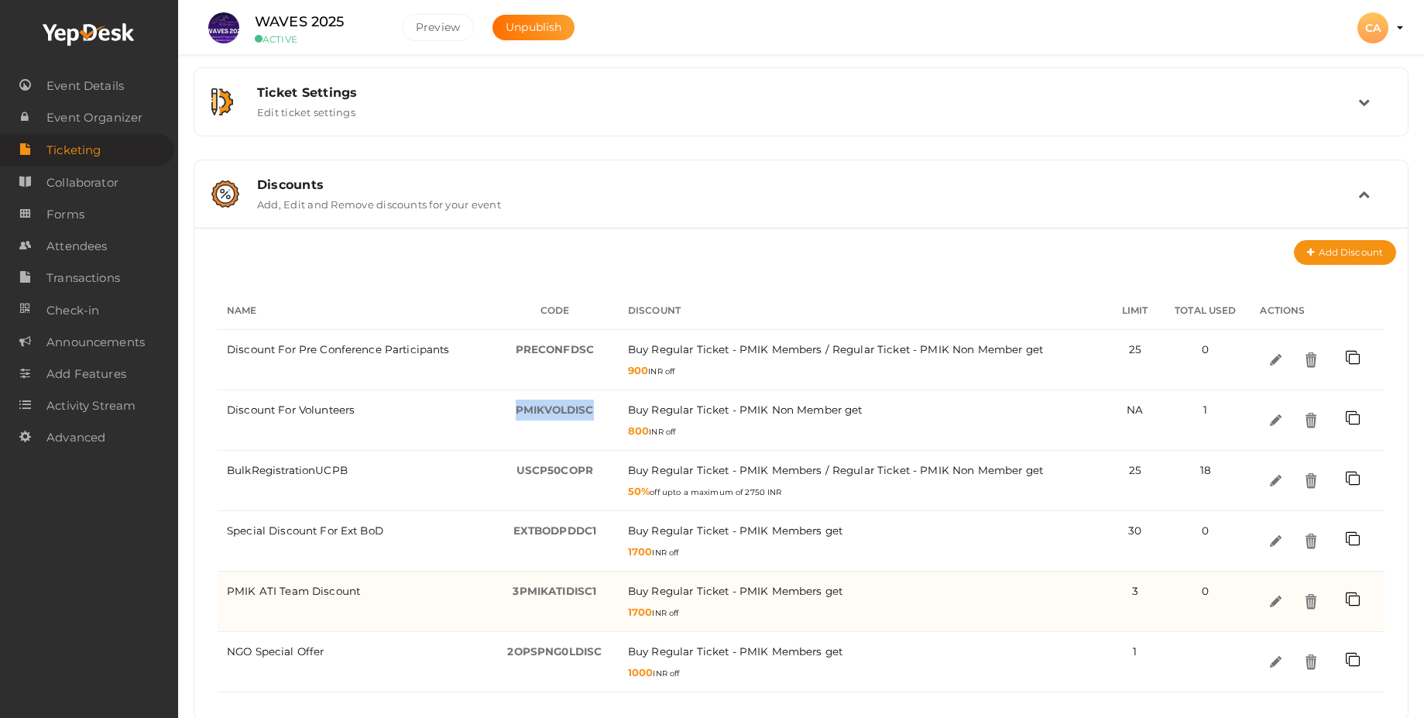
copy span "PMIKVOLDISC"
